Goal: Task Accomplishment & Management: Use online tool/utility

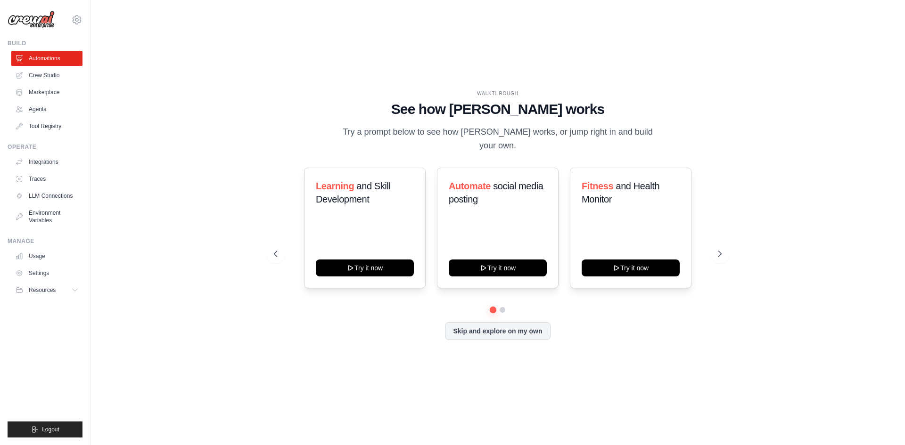
click at [34, 21] on img at bounding box center [31, 20] width 47 height 18
click at [34, 19] on img at bounding box center [31, 20] width 47 height 18
click at [516, 323] on button "Skip and explore on my own" at bounding box center [497, 330] width 105 height 18
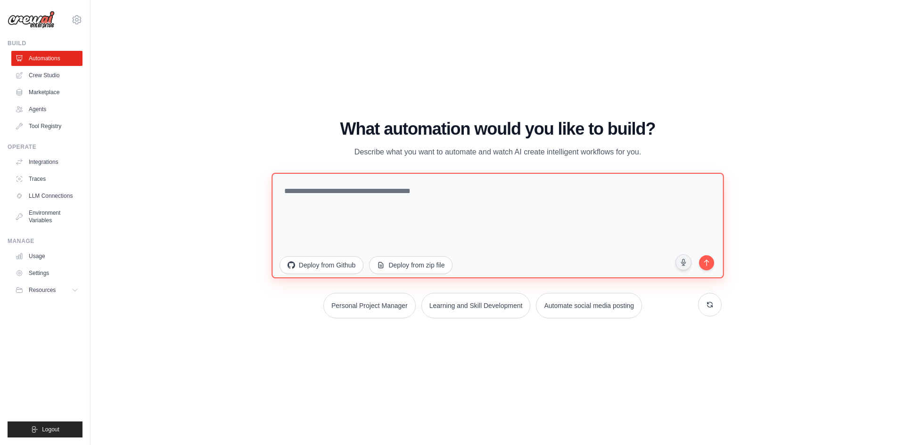
click at [333, 195] on textarea at bounding box center [497, 225] width 452 height 106
click at [329, 202] on textarea at bounding box center [497, 225] width 452 height 106
type textarea "*"
type textarea "**********"
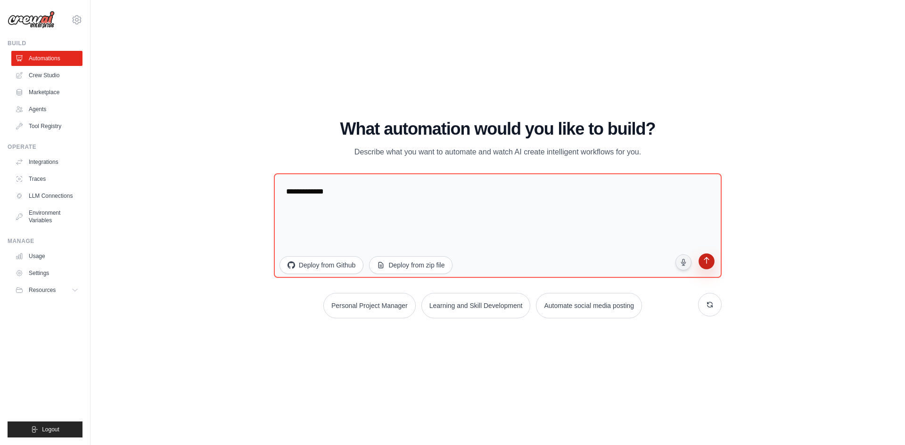
click at [708, 263] on icon "submit" at bounding box center [706, 261] width 9 height 9
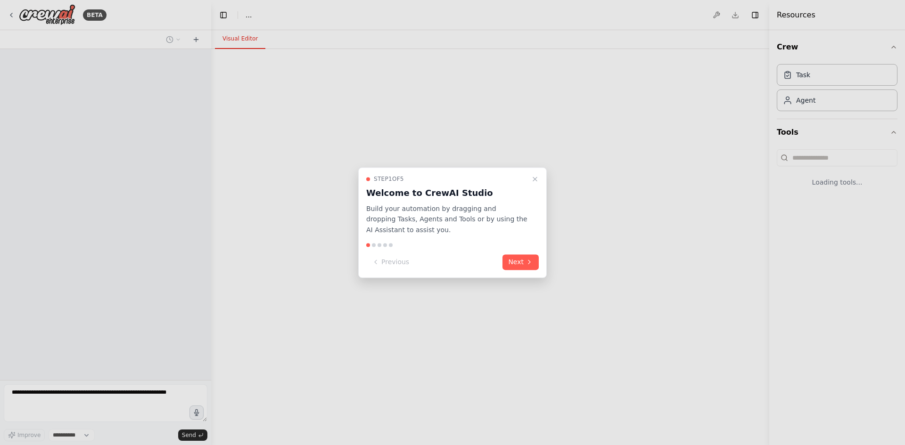
select select "****"
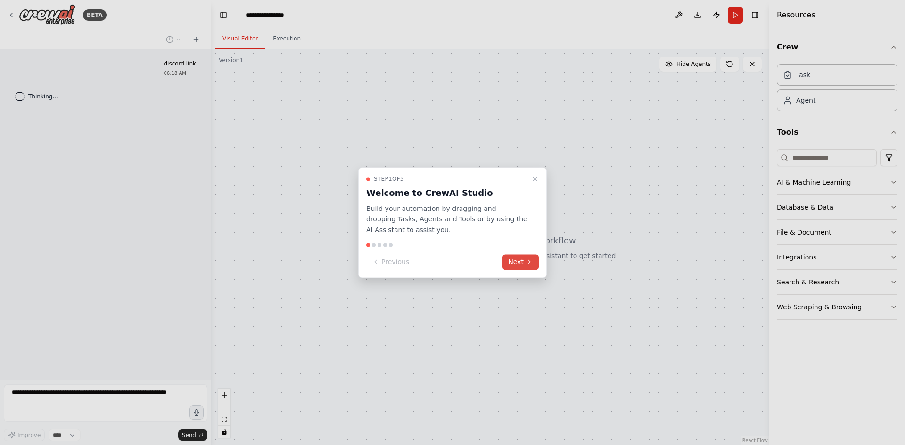
click at [510, 260] on button "Next" at bounding box center [520, 262] width 36 height 16
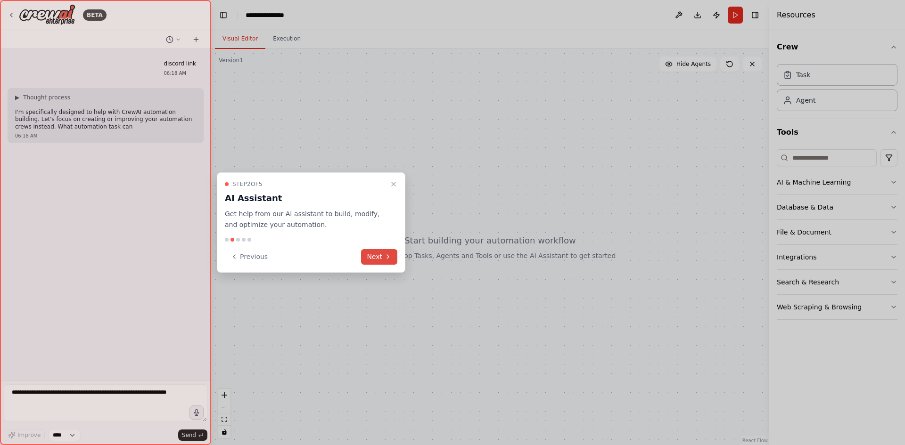
click at [382, 260] on button "Next" at bounding box center [379, 257] width 36 height 16
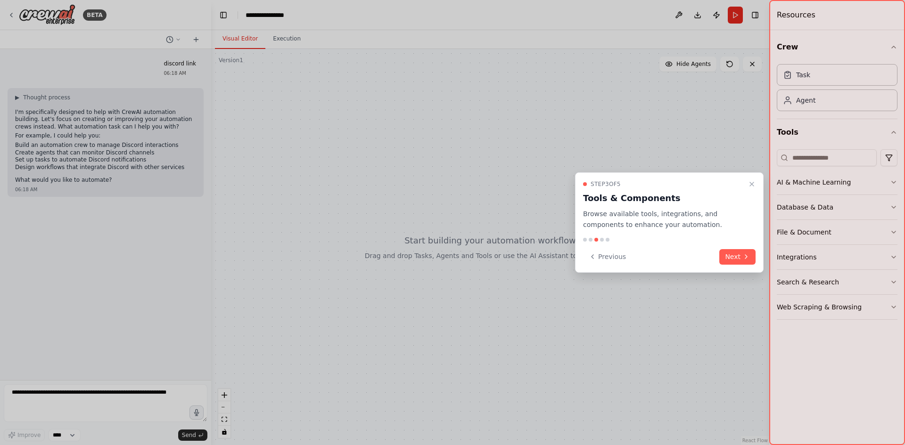
click at [757, 253] on div "Step 3 of 5 Tools & Components Browse available tools, integrations, and compon…" at bounding box center [669, 222] width 188 height 100
click at [735, 258] on button "Next" at bounding box center [737, 257] width 36 height 16
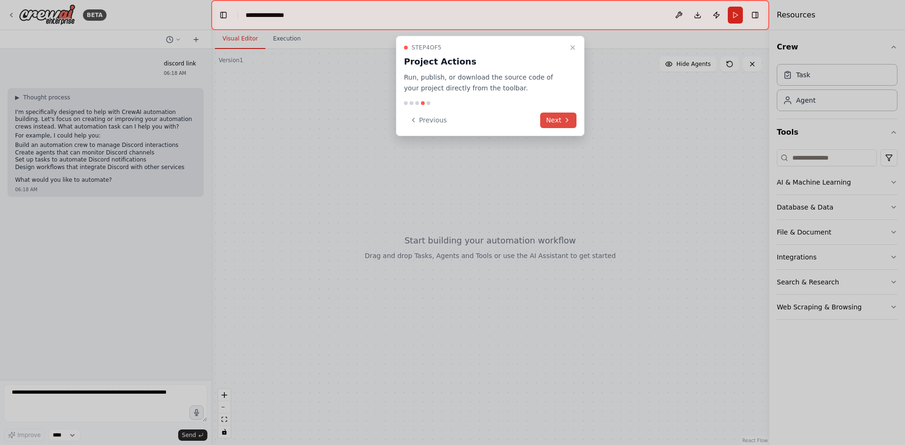
click at [554, 121] on button "Next" at bounding box center [558, 121] width 36 height 16
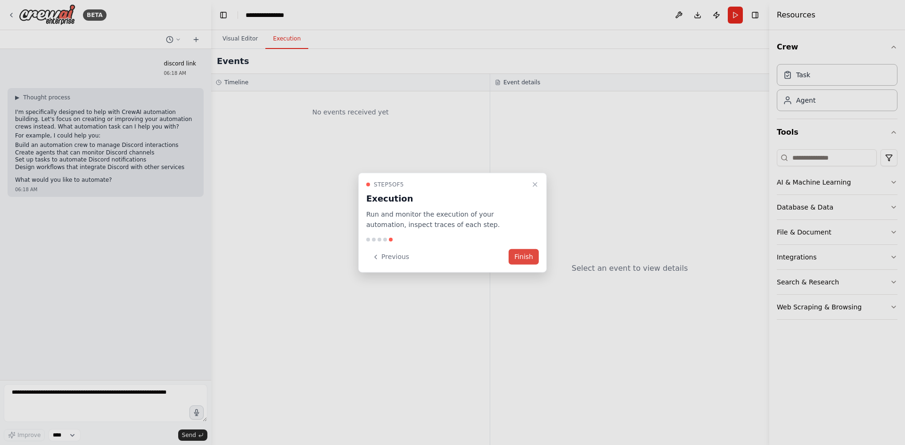
click at [533, 257] on button "Finish" at bounding box center [523, 257] width 30 height 16
